Goal: Information Seeking & Learning: Check status

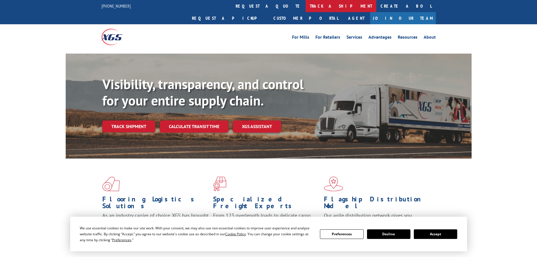
click at [306, 3] on link "track a shipment" at bounding box center [341, 6] width 71 height 12
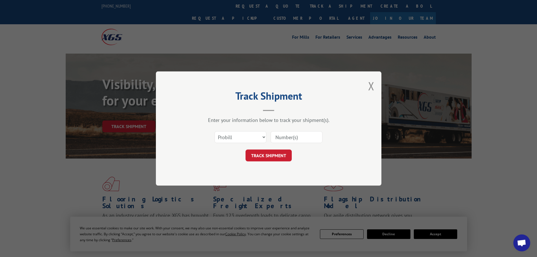
paste input "16999045"
type input "16999045"
click at [265, 155] on button "TRACK SHIPMENT" at bounding box center [269, 155] width 46 height 12
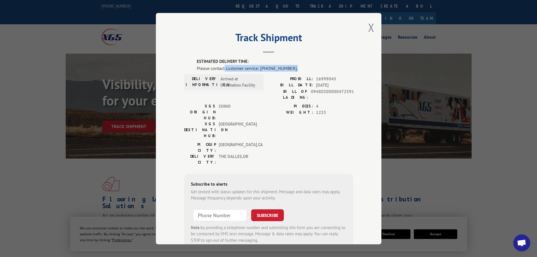
drag, startPoint x: 223, startPoint y: 67, endPoint x: 291, endPoint y: 69, distance: 68.0
click at [291, 69] on div "Please contact customer service: [PHONE_NUMBER]." at bounding box center [275, 68] width 157 height 7
copy div "customer service: [PHONE_NUMBER]."
click at [368, 27] on button "Close modal" at bounding box center [371, 27] width 6 height 15
